Goal: Complete application form: Complete application form

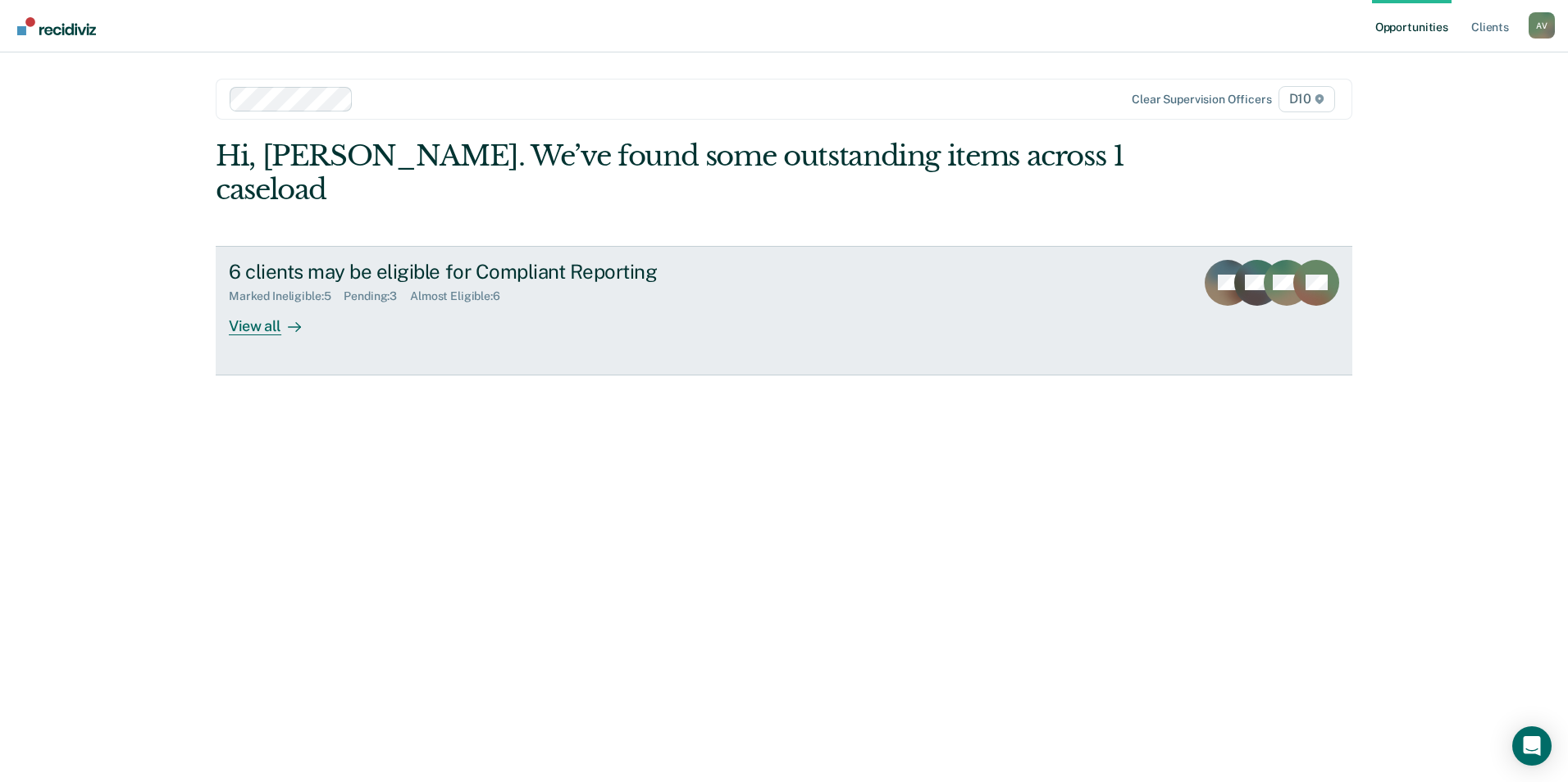
click at [392, 275] on div "6 clients may be eligible for Compliant Reporting Marked Ineligible : 5 Pending…" at bounding box center [536, 298] width 615 height 75
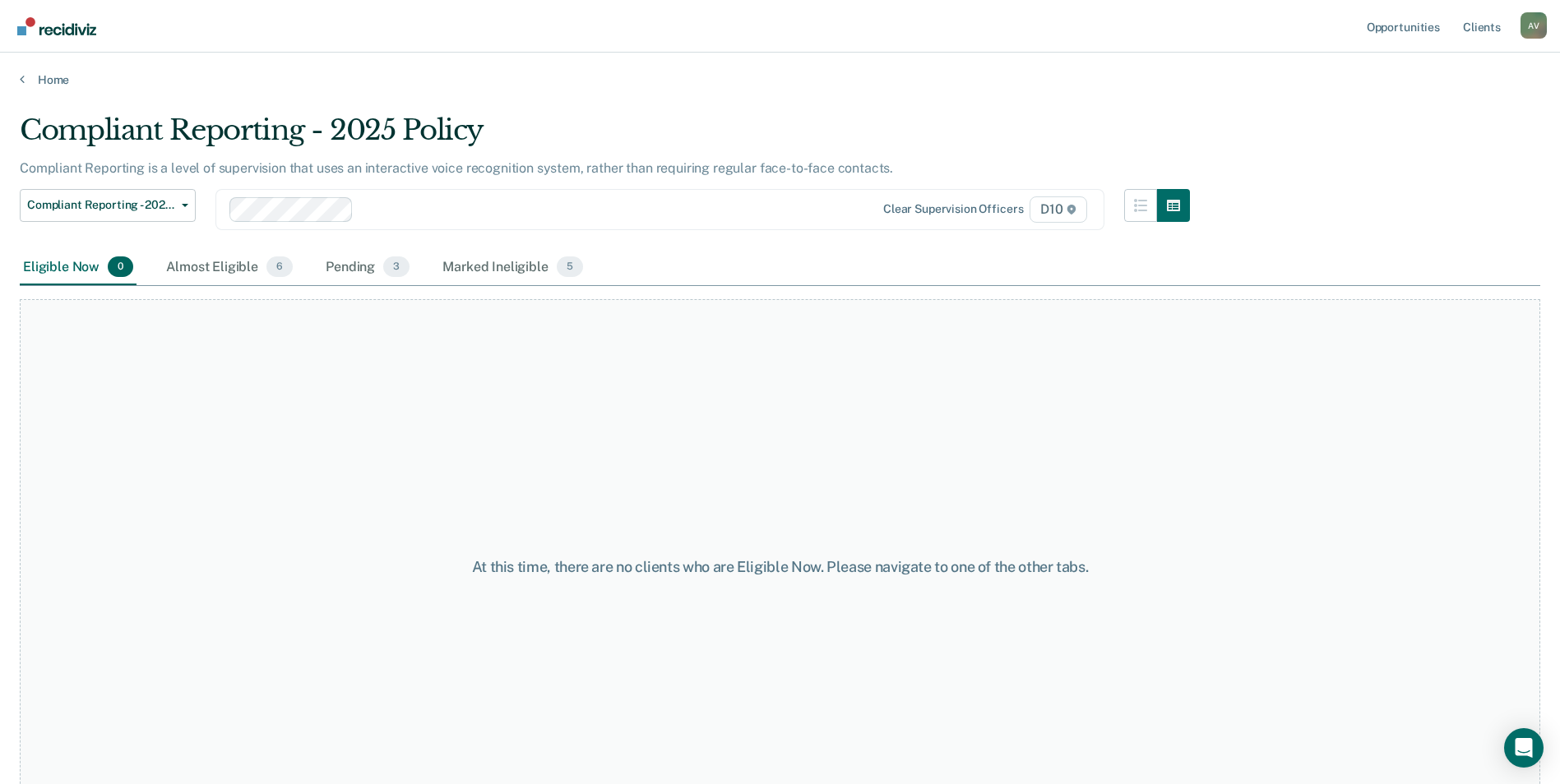
scroll to position [49, 0]
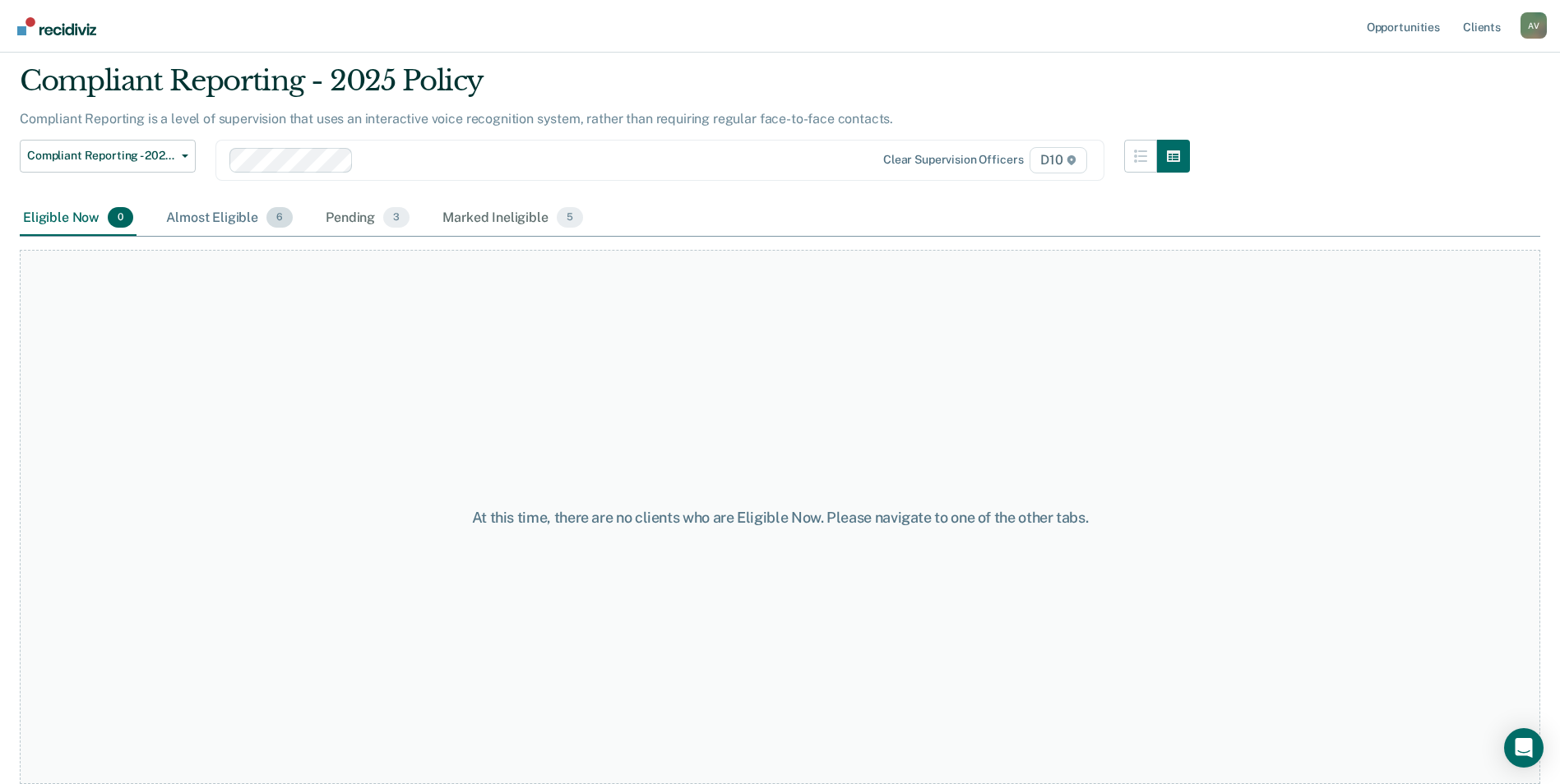
click at [163, 220] on div "Almost Eligible 6" at bounding box center [229, 218] width 133 height 36
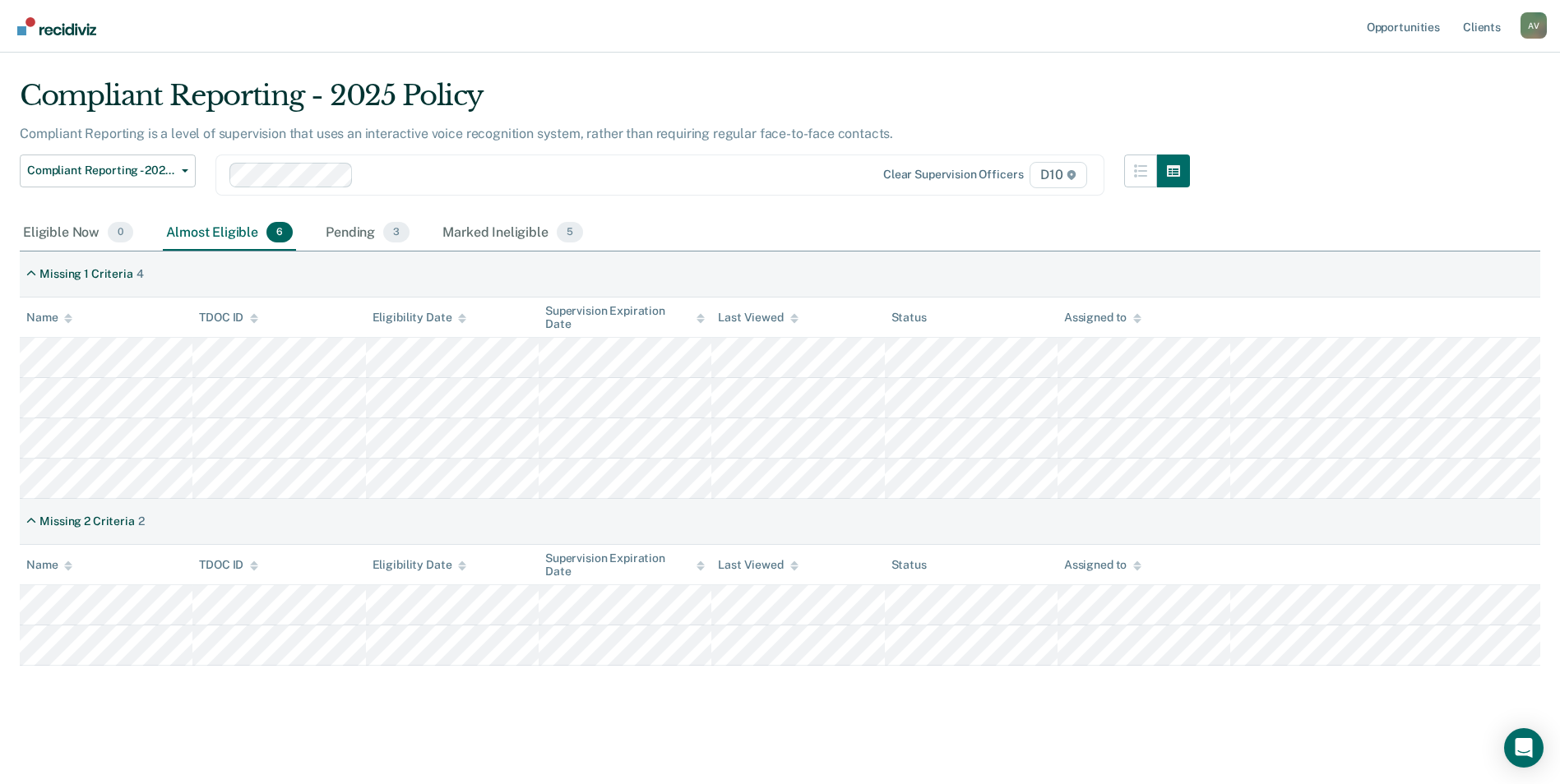
scroll to position [35, 0]
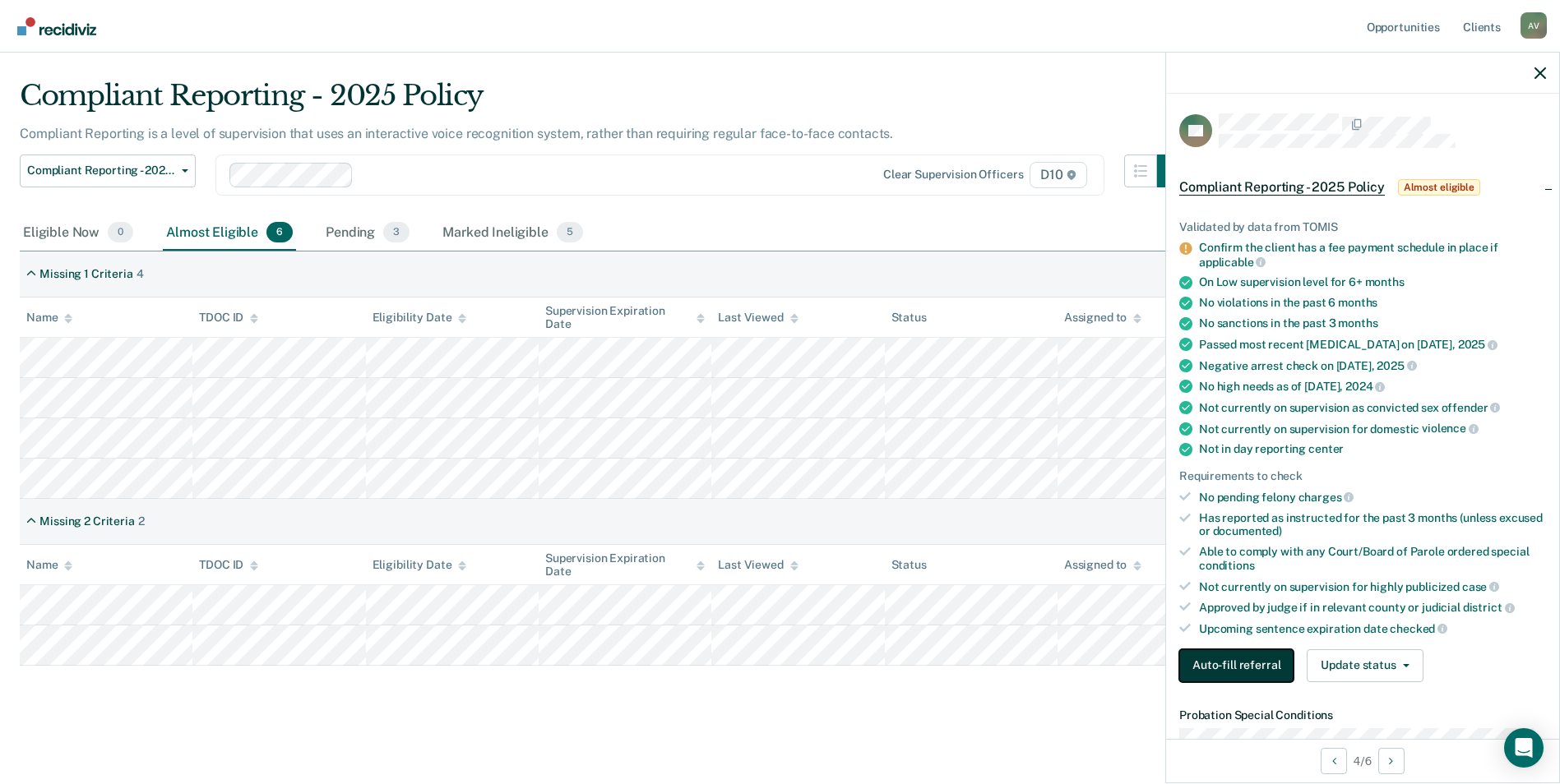
click at [1227, 658] on button "Auto-fill referral" at bounding box center [1236, 666] width 114 height 33
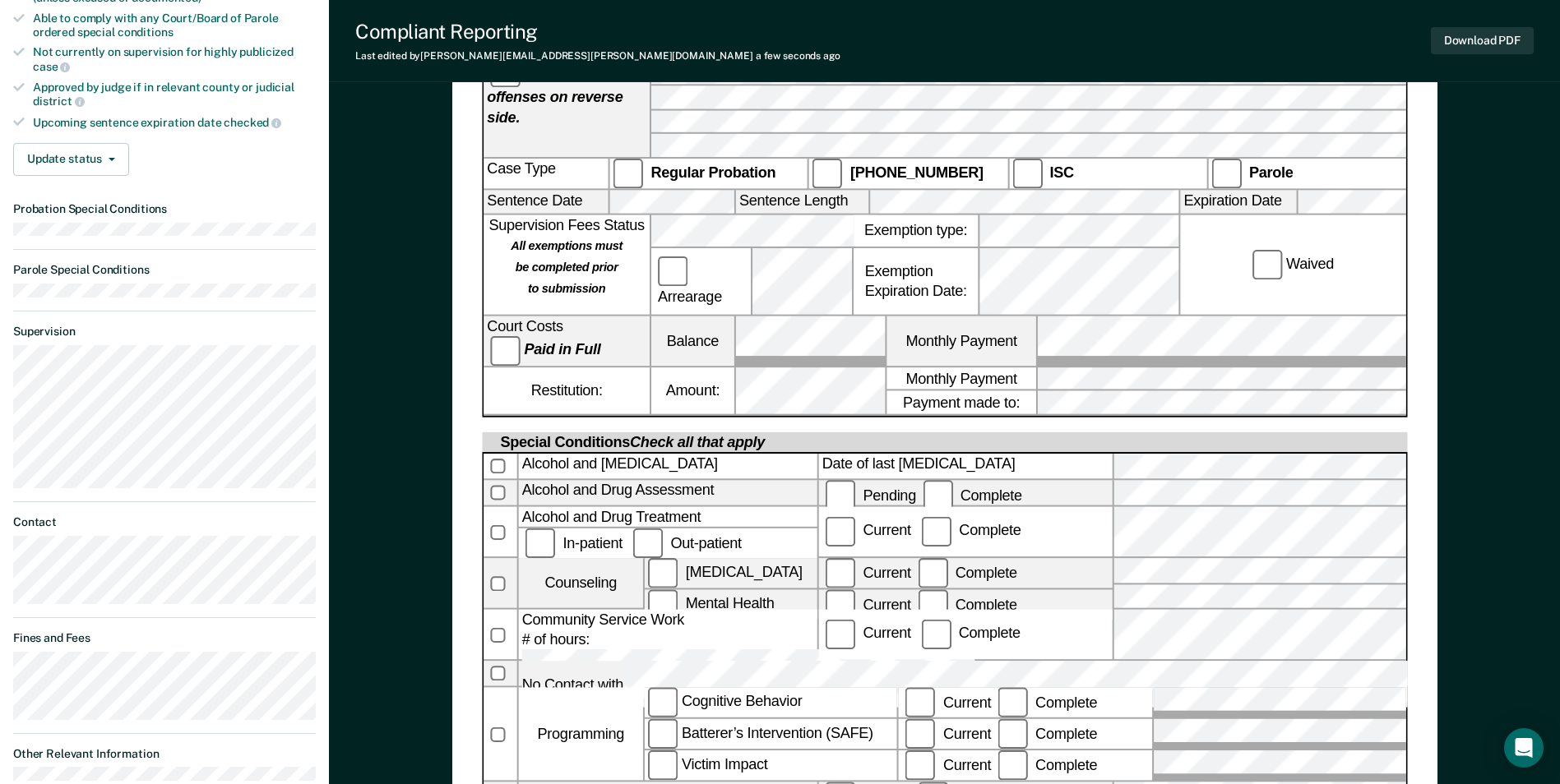
scroll to position [575, 0]
click at [506, 480] on label at bounding box center [500, 492] width 33 height 25
click at [1493, 40] on button "Download PDF" at bounding box center [1482, 41] width 103 height 27
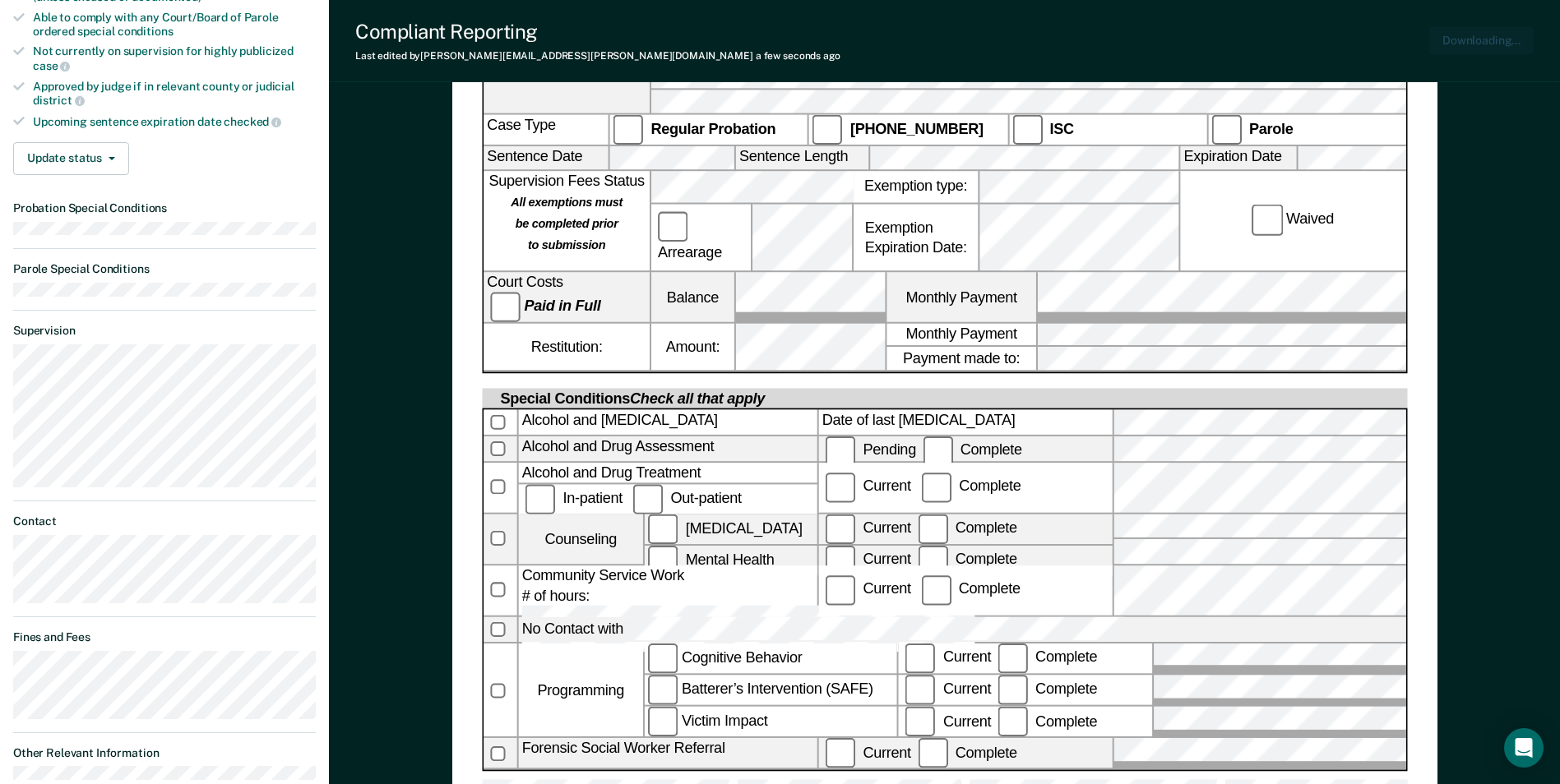
scroll to position [0, 0]
